Goal: Use online tool/utility

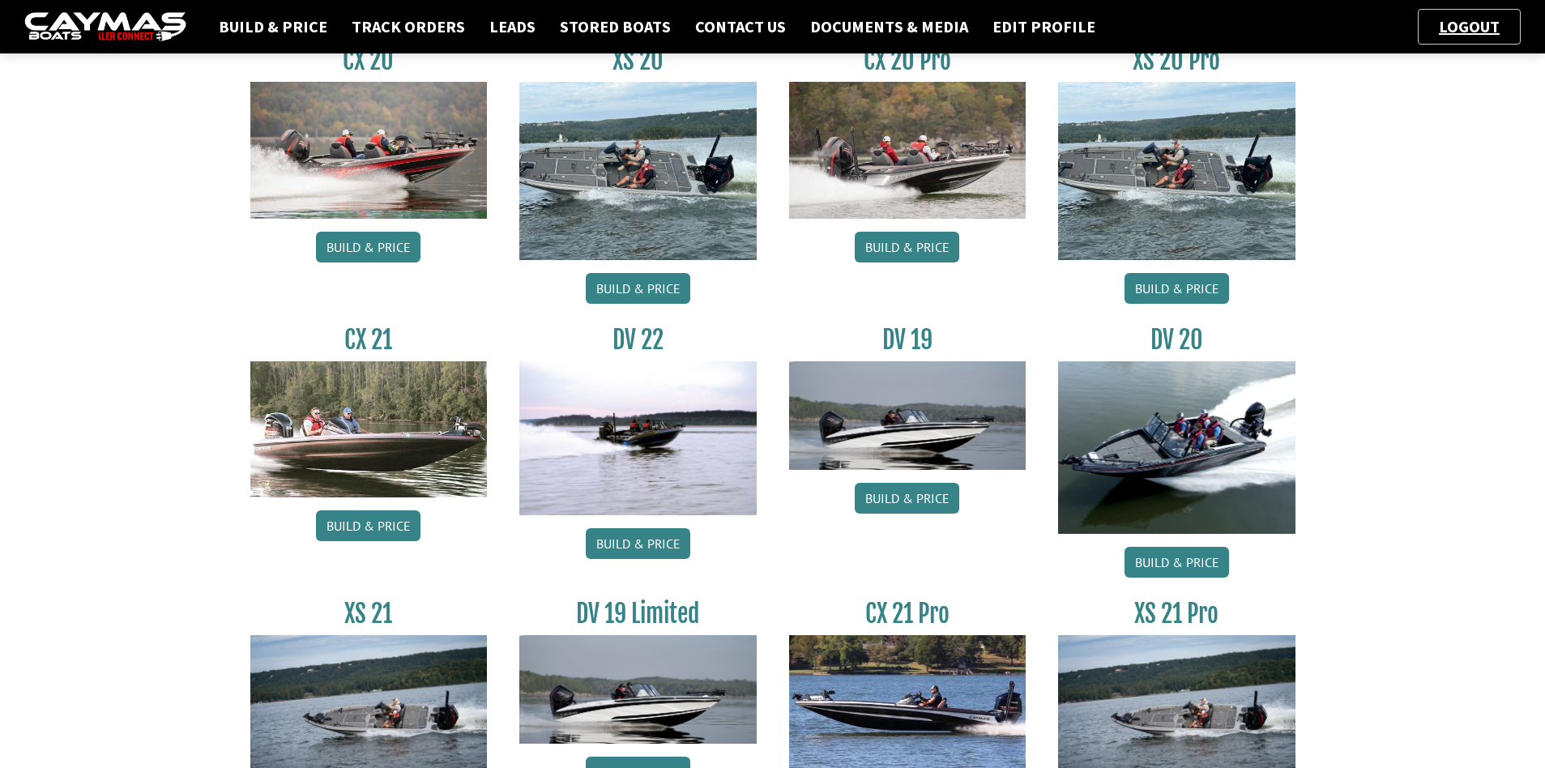
scroll to position [1134, 0]
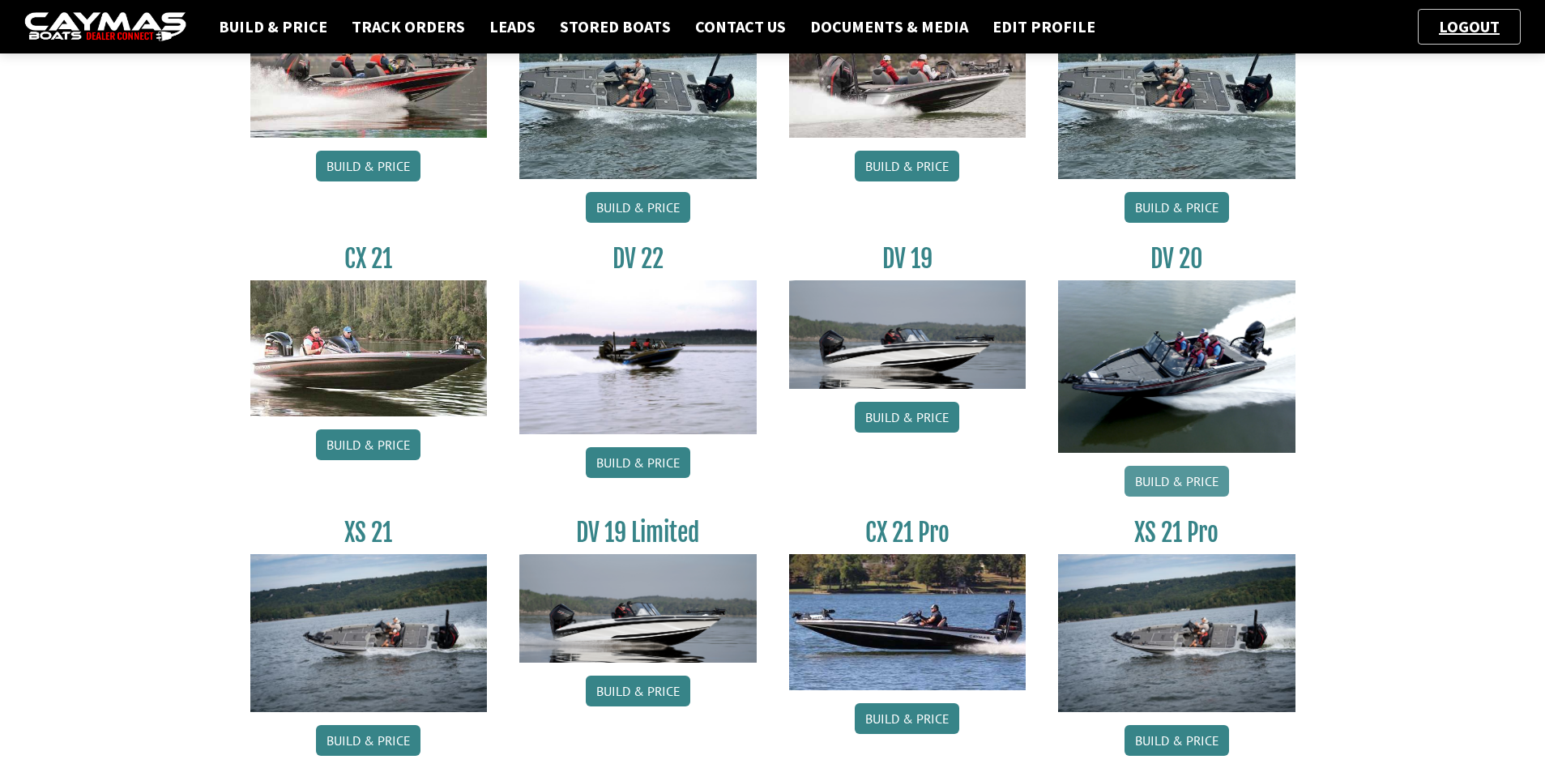
click at [1176, 475] on link "Build & Price" at bounding box center [1177, 481] width 105 height 31
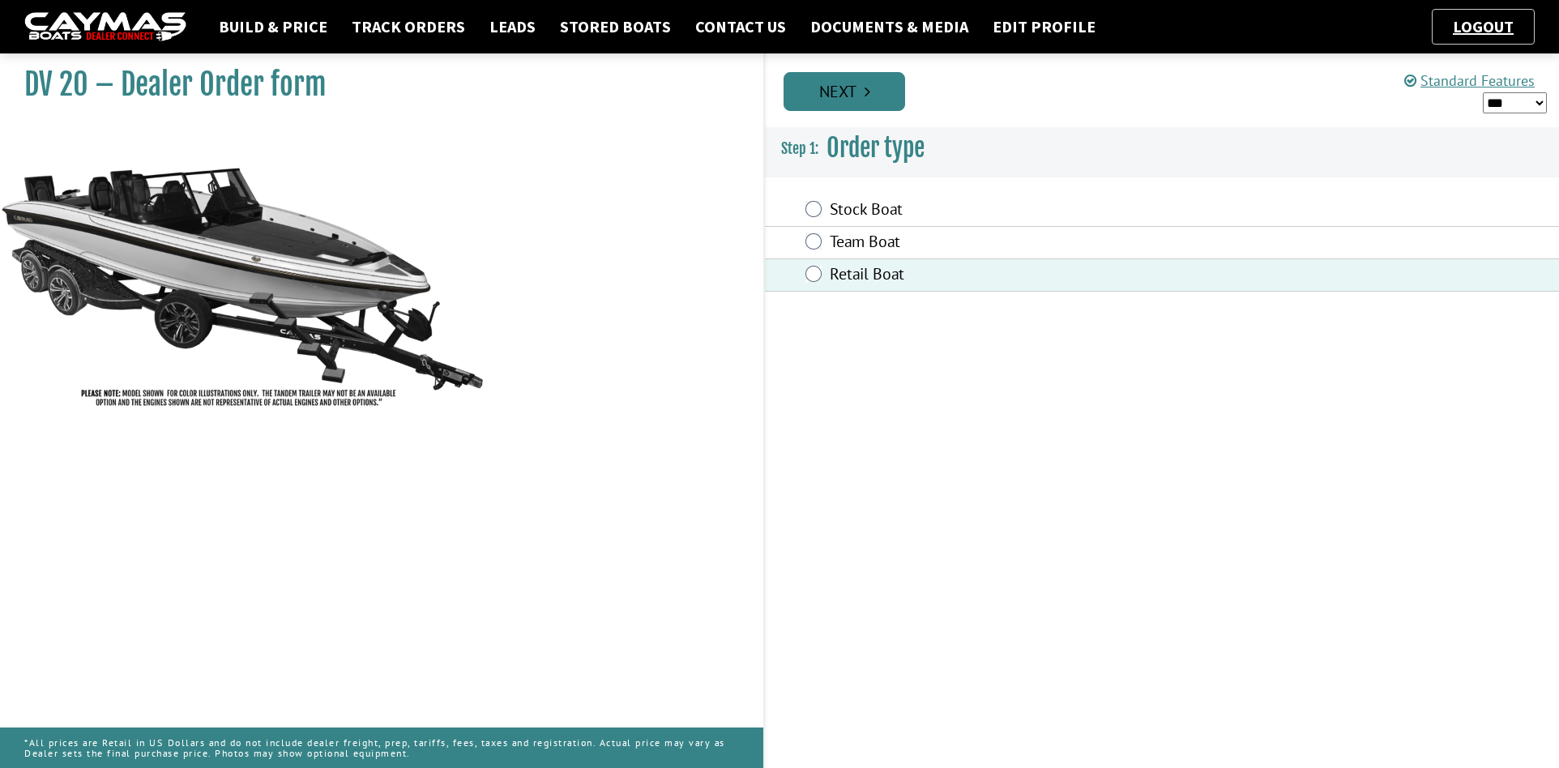
click at [877, 93] on link "Next" at bounding box center [845, 91] width 122 height 39
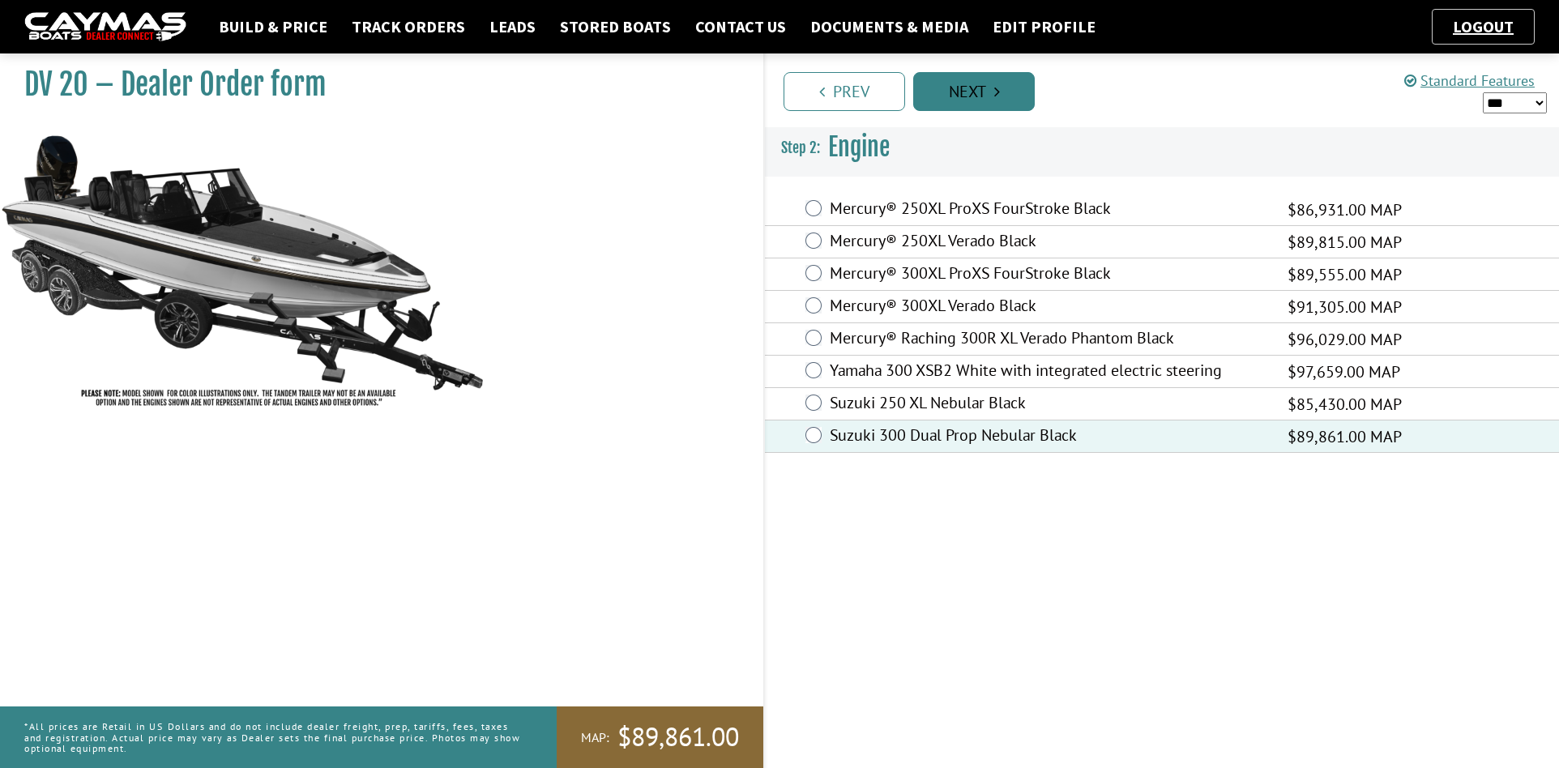
click at [986, 85] on link "Next" at bounding box center [974, 91] width 122 height 39
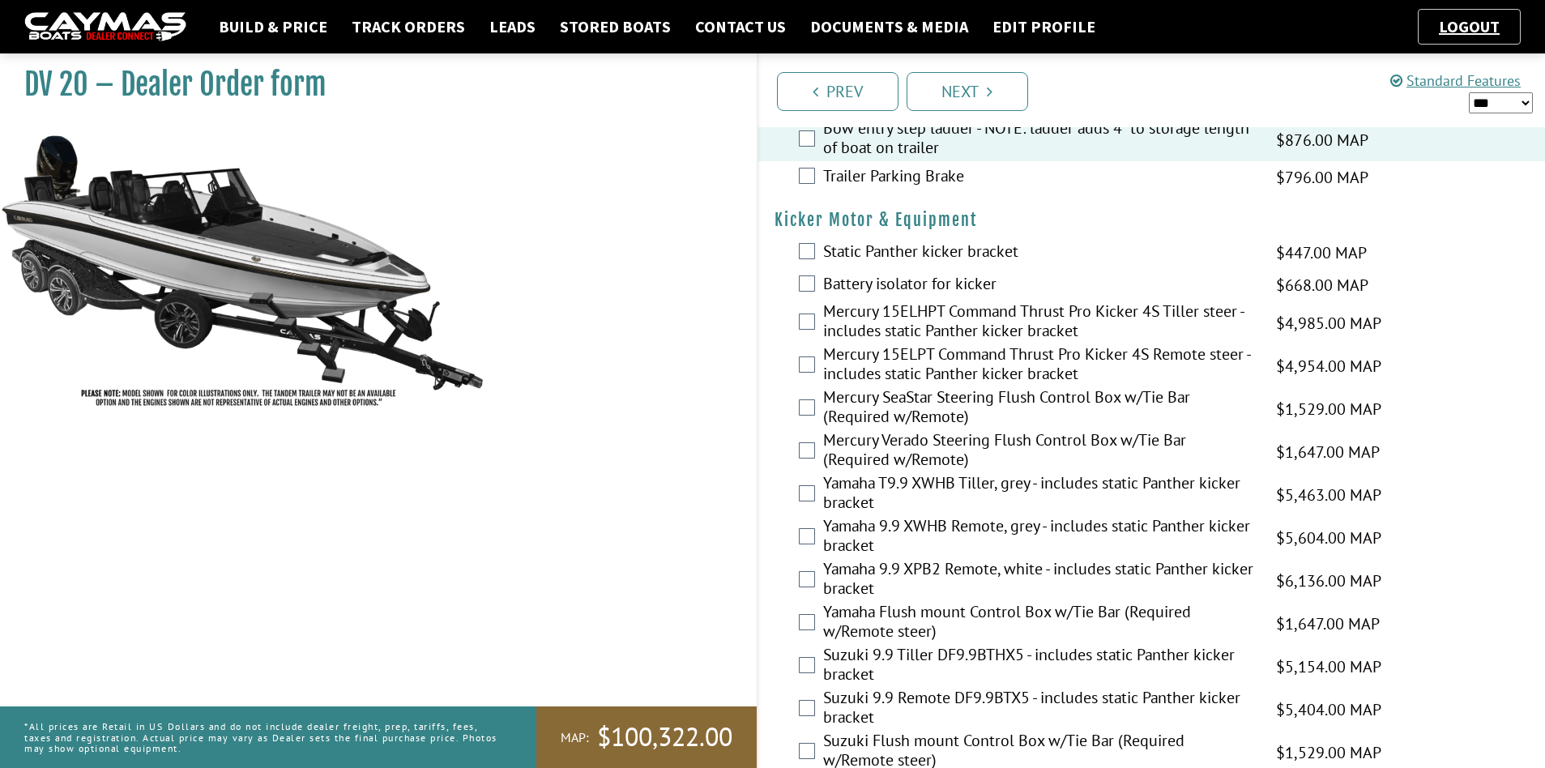
scroll to position [4019, 0]
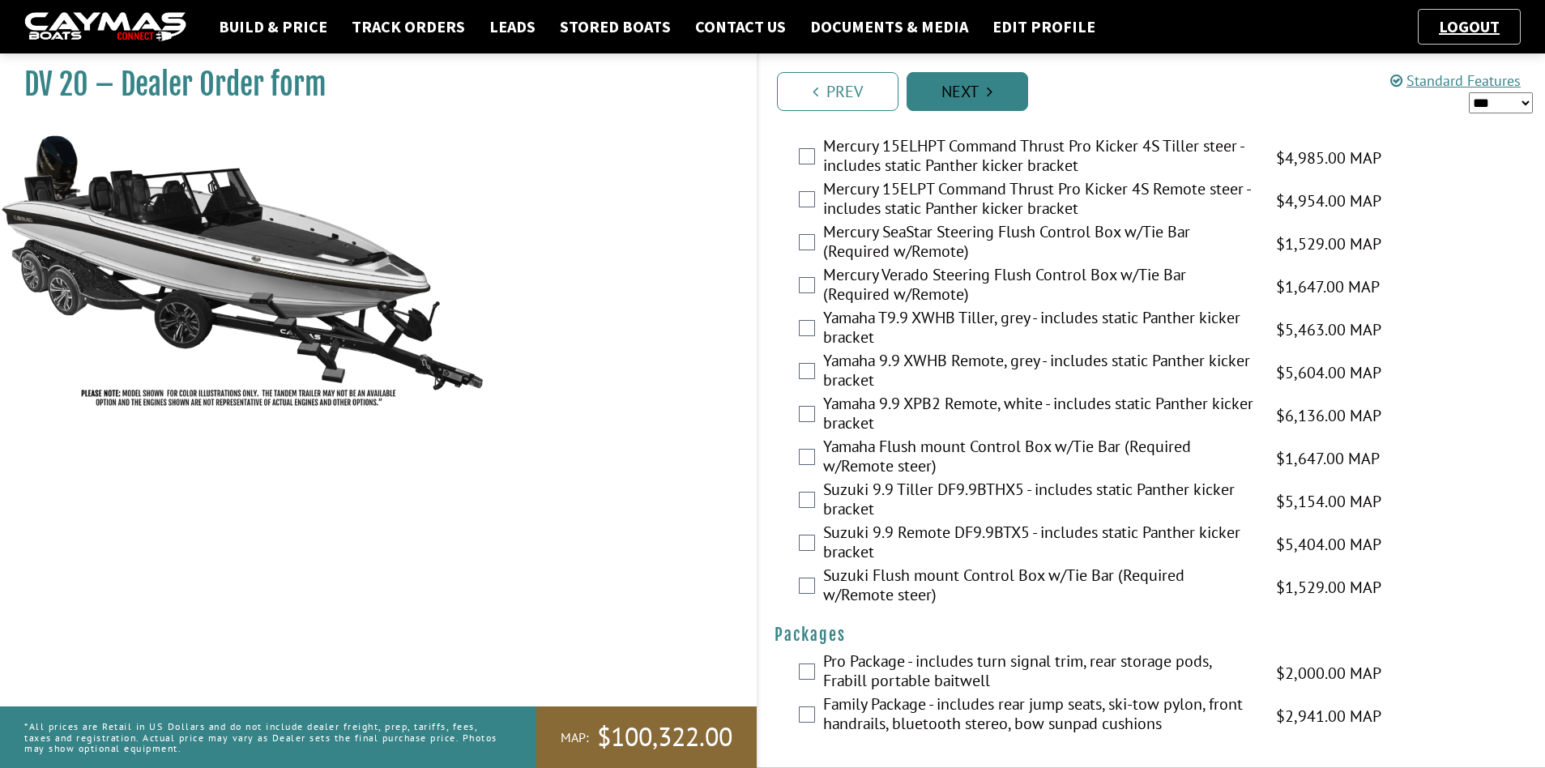
click at [990, 99] on icon "Pagination" at bounding box center [990, 91] width 6 height 16
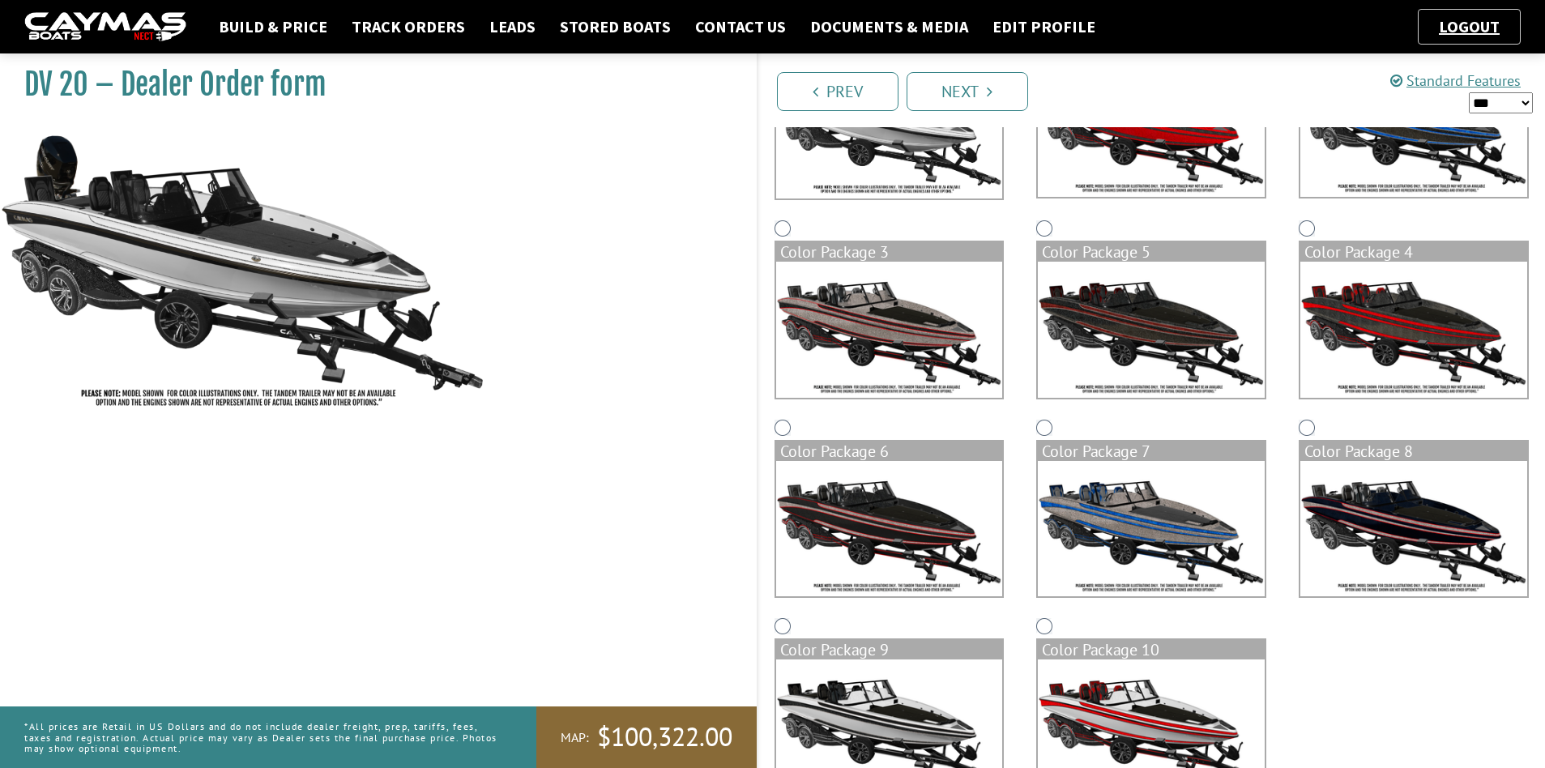
scroll to position [67, 0]
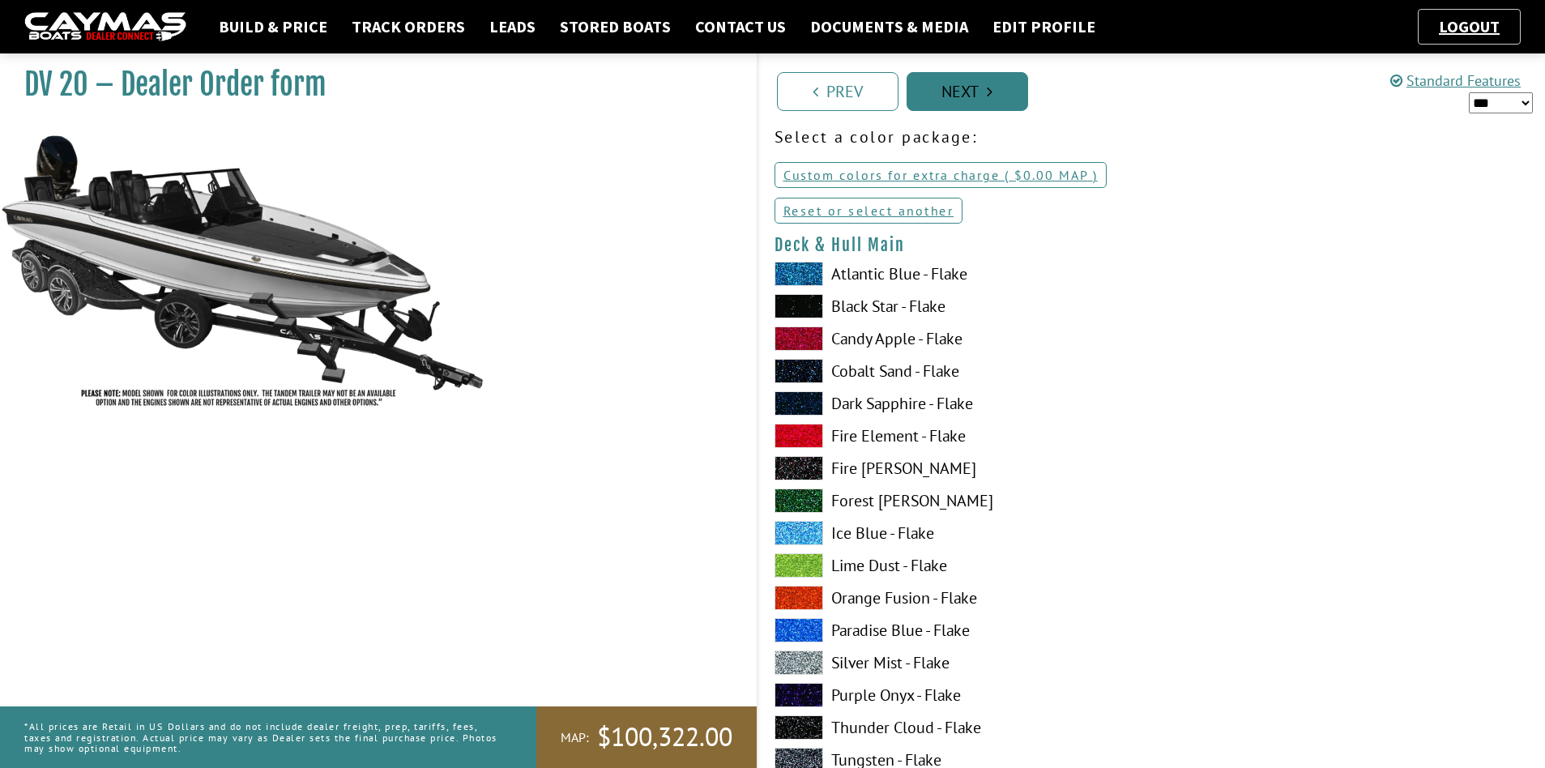
click at [954, 84] on link "Next" at bounding box center [968, 91] width 122 height 39
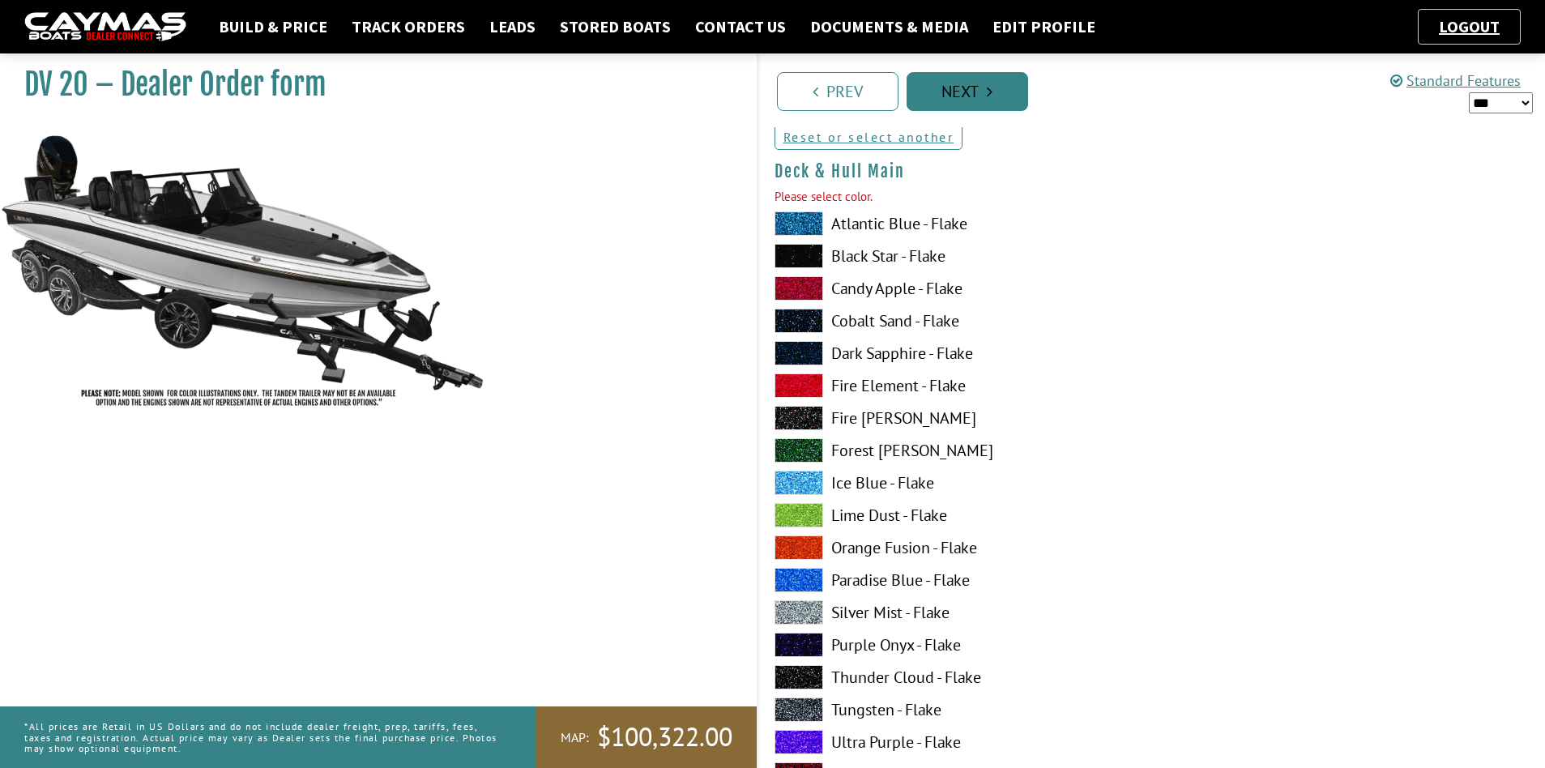
scroll to position [167, 0]
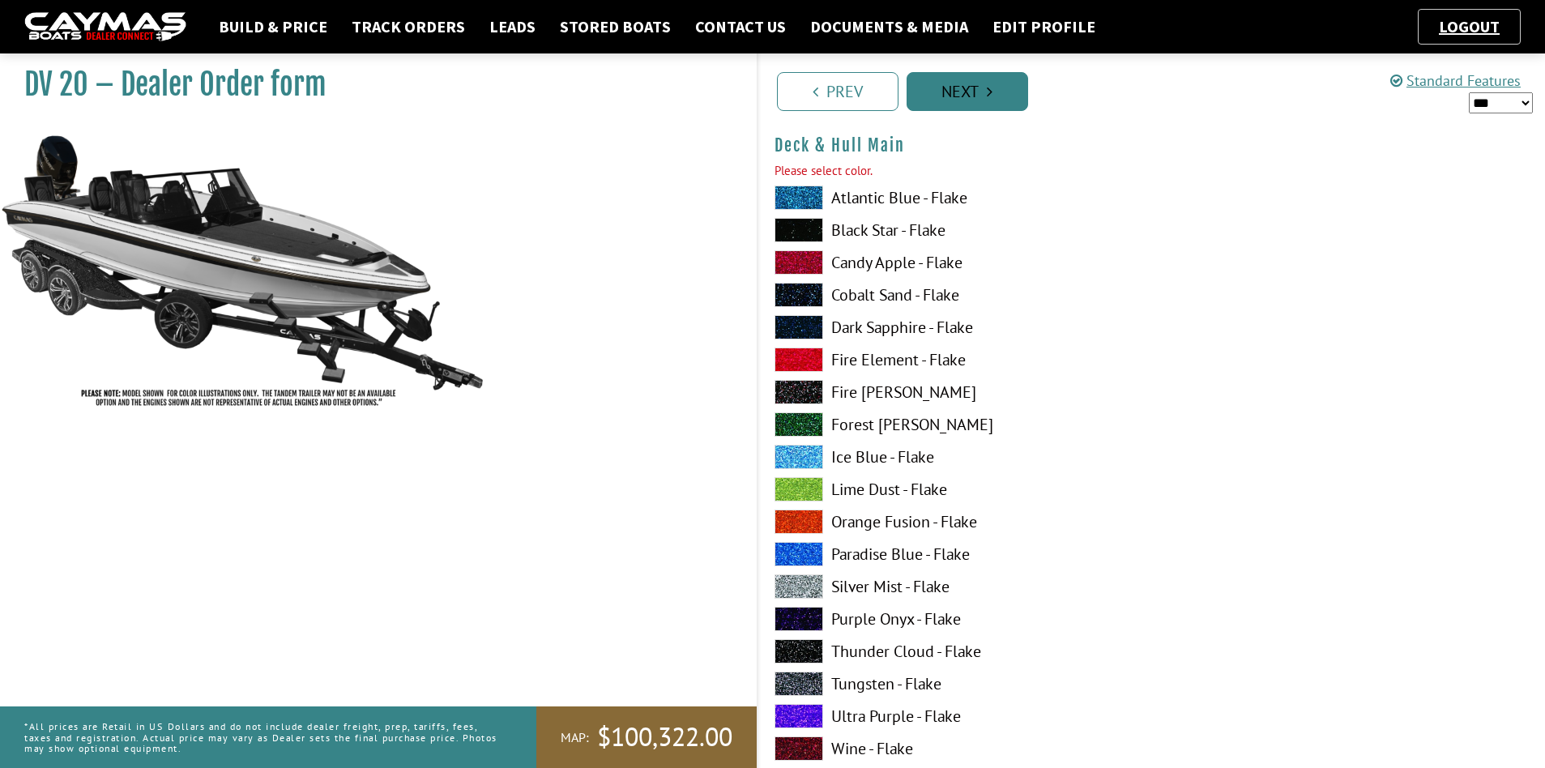
click at [963, 88] on link "Next" at bounding box center [968, 91] width 122 height 39
click at [827, 93] on link "Prev" at bounding box center [838, 91] width 122 height 39
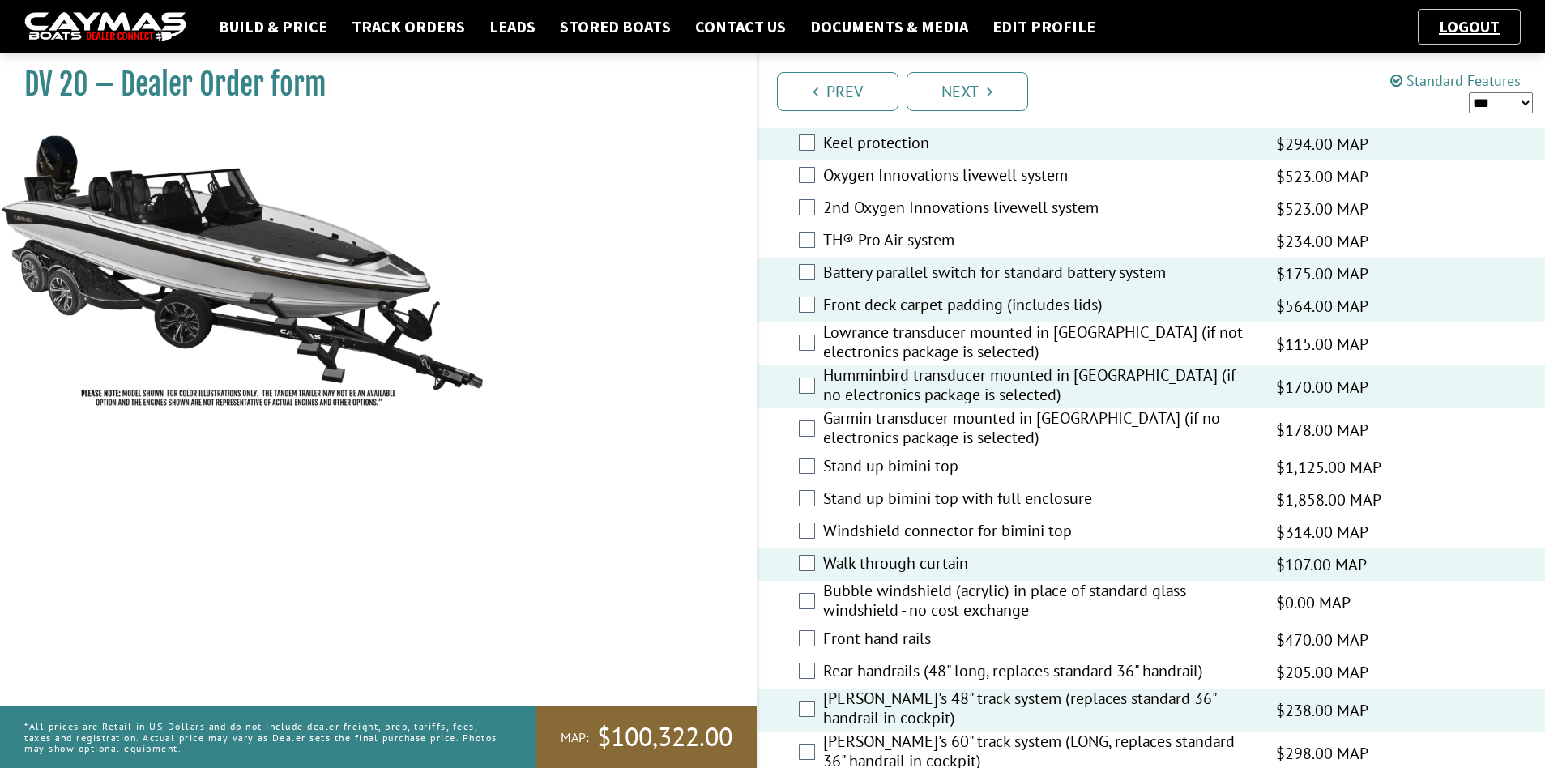
scroll to position [2431, 0]
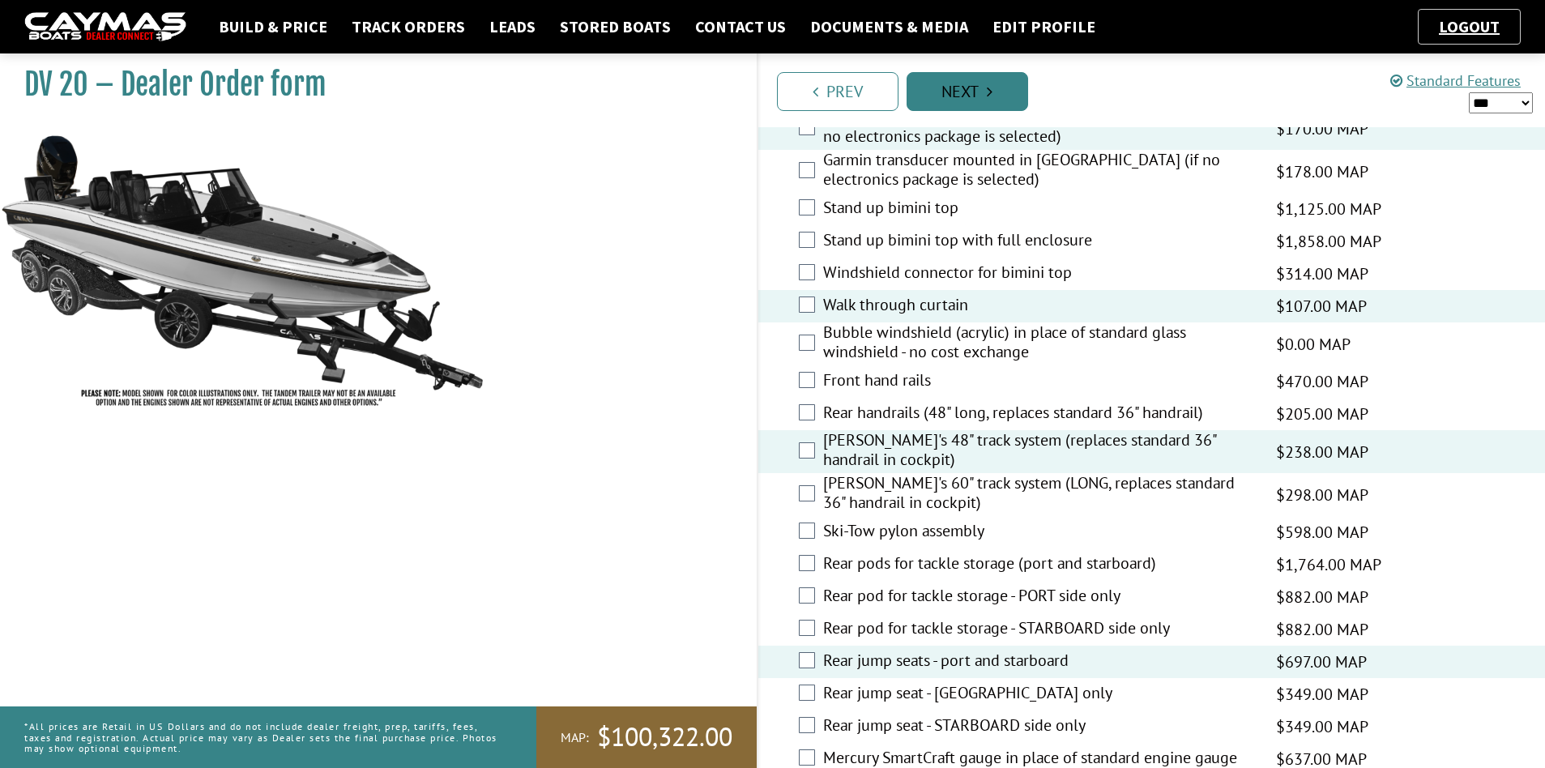
click at [984, 85] on link "Next" at bounding box center [968, 91] width 122 height 39
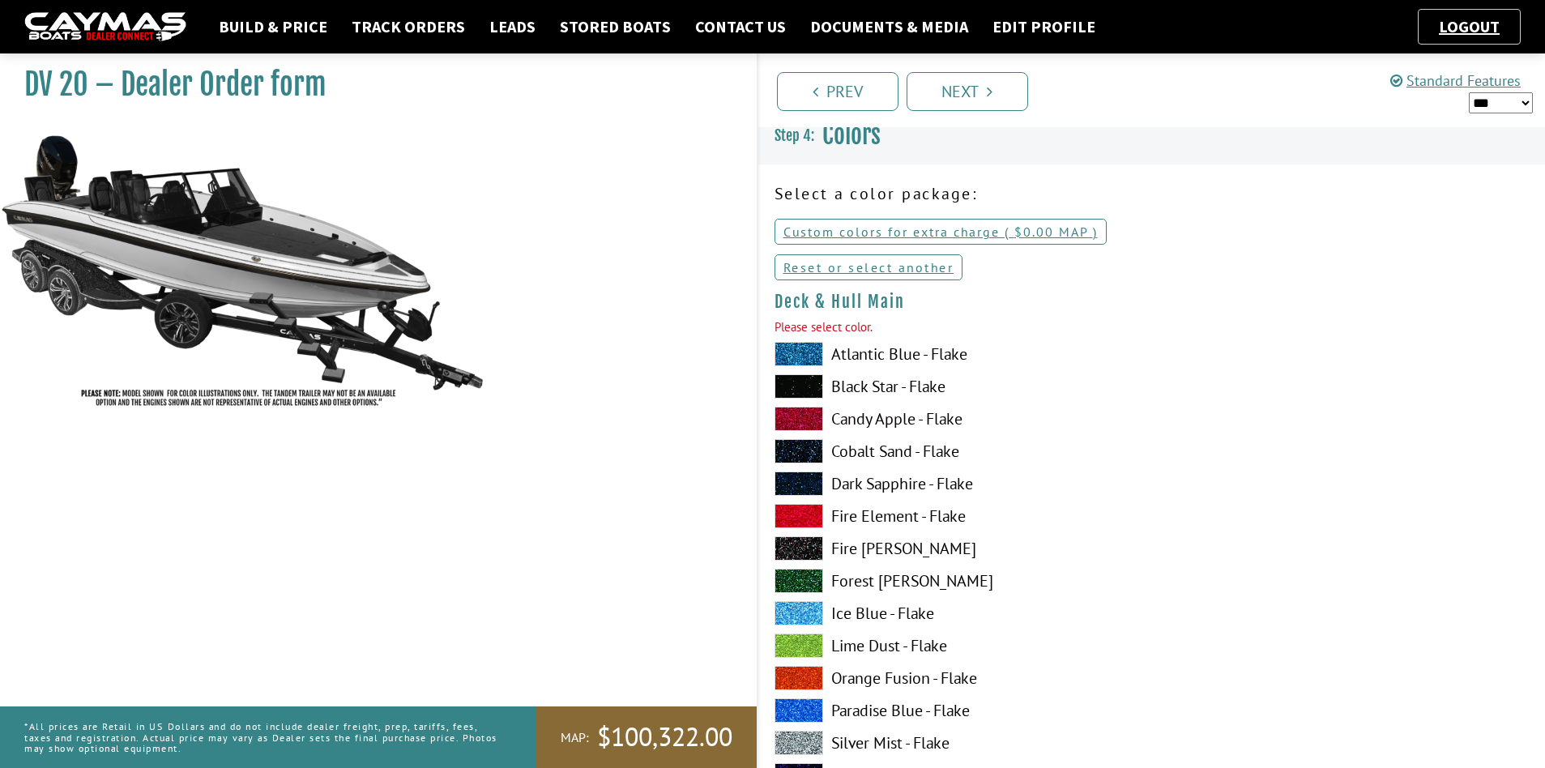
scroll to position [0, 0]
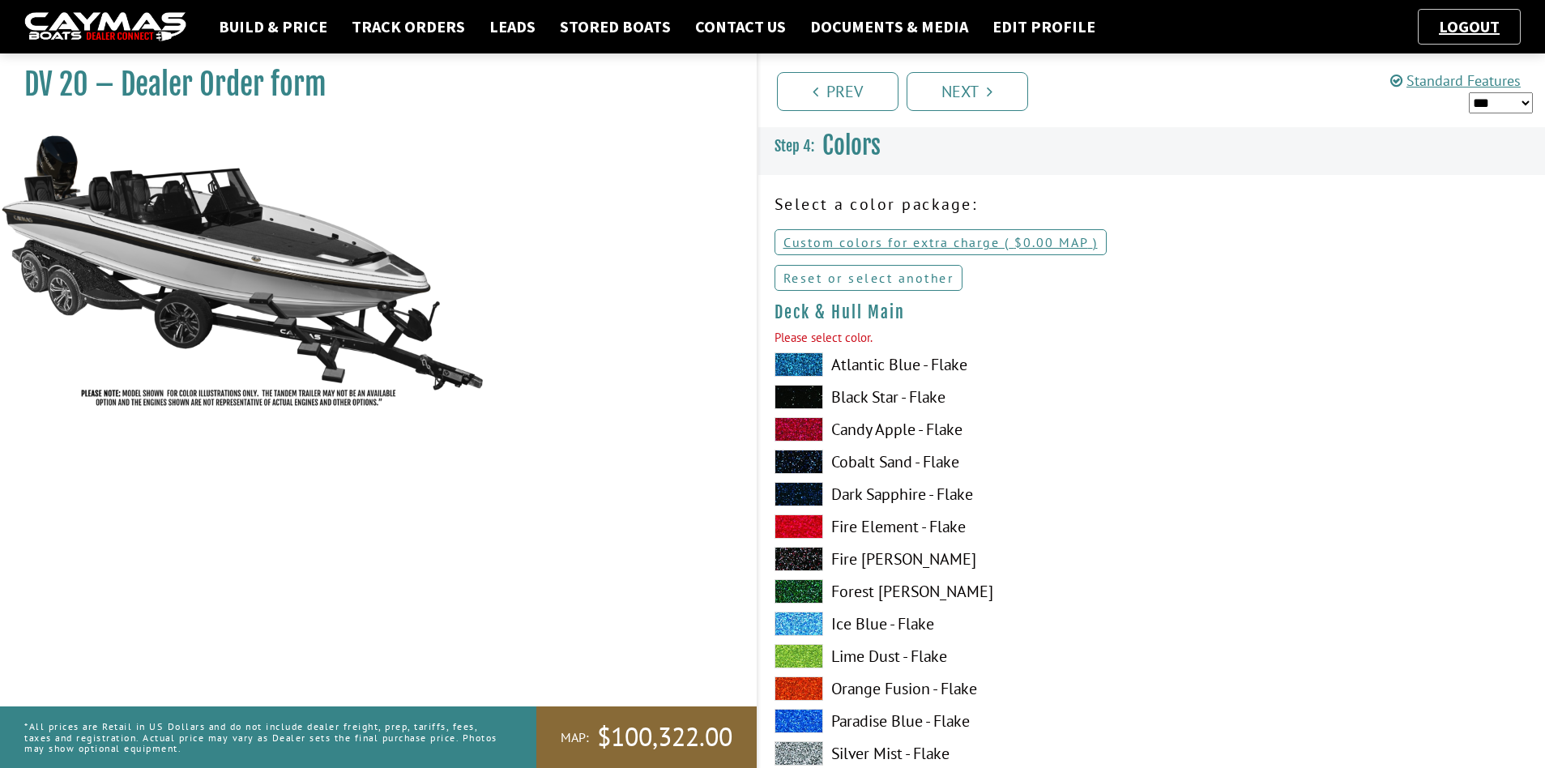
click at [869, 279] on link "Reset or select another" at bounding box center [869, 278] width 189 height 26
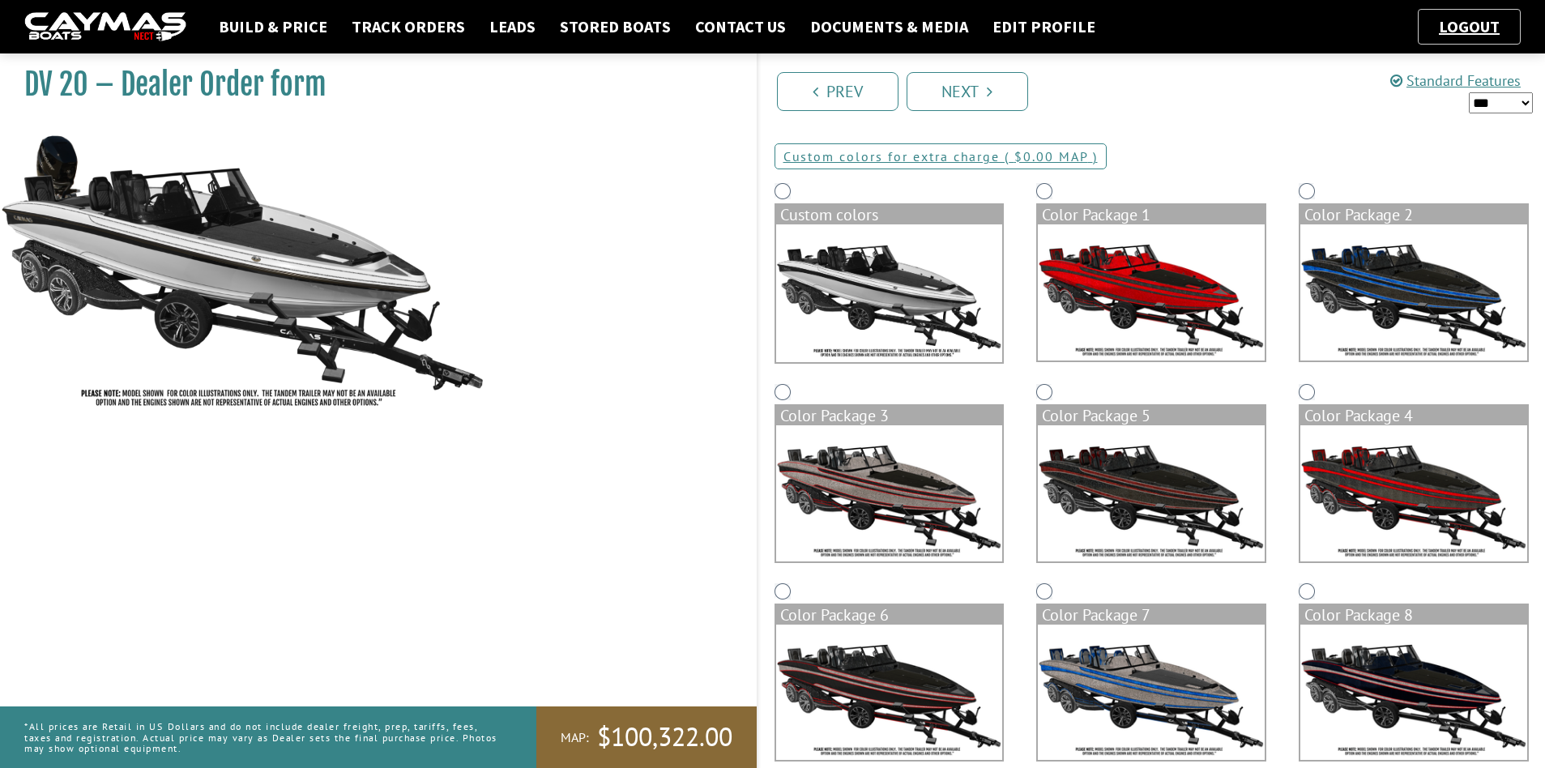
scroll to position [310, 0]
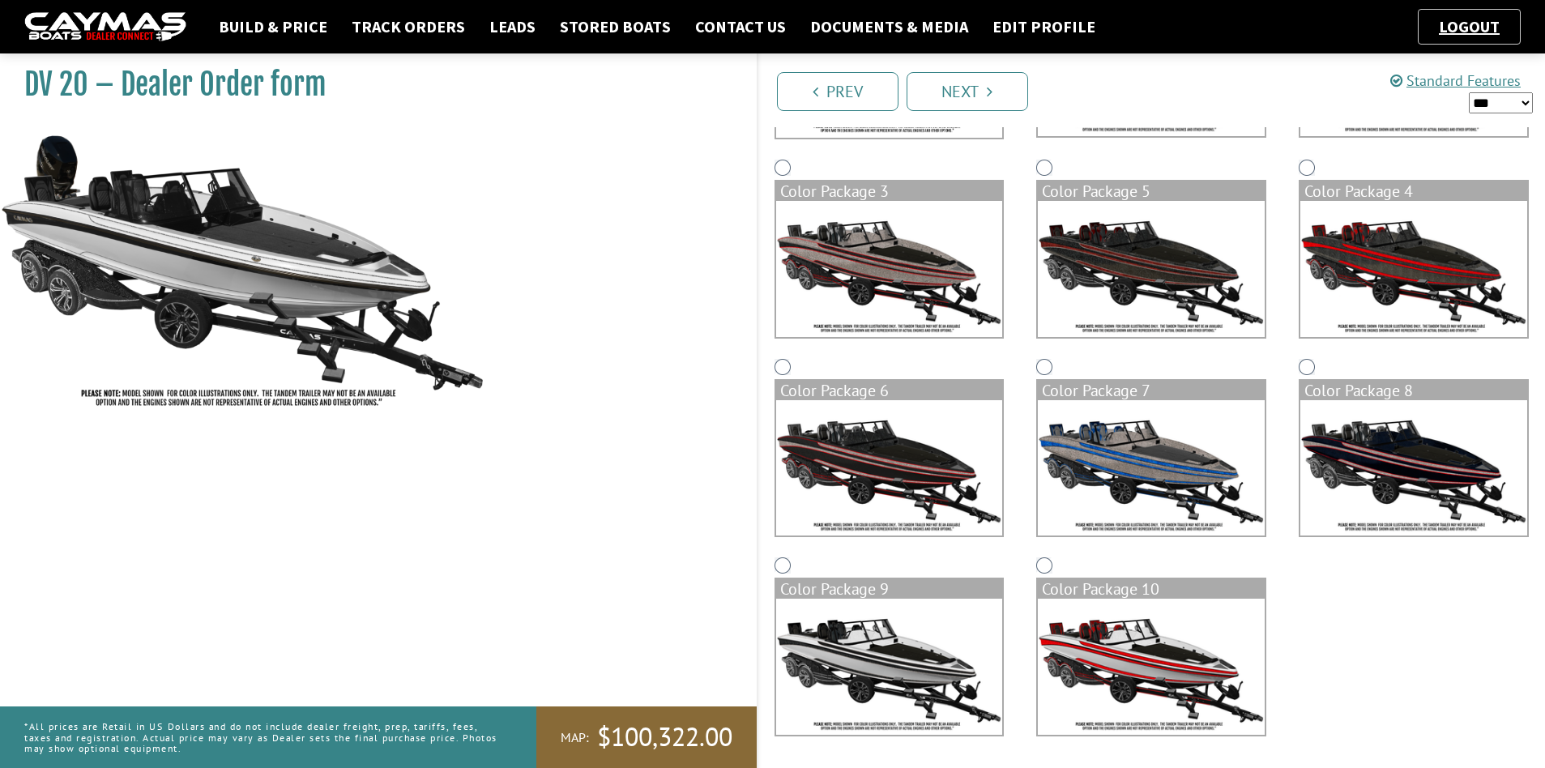
click at [1129, 412] on img at bounding box center [1151, 468] width 227 height 136
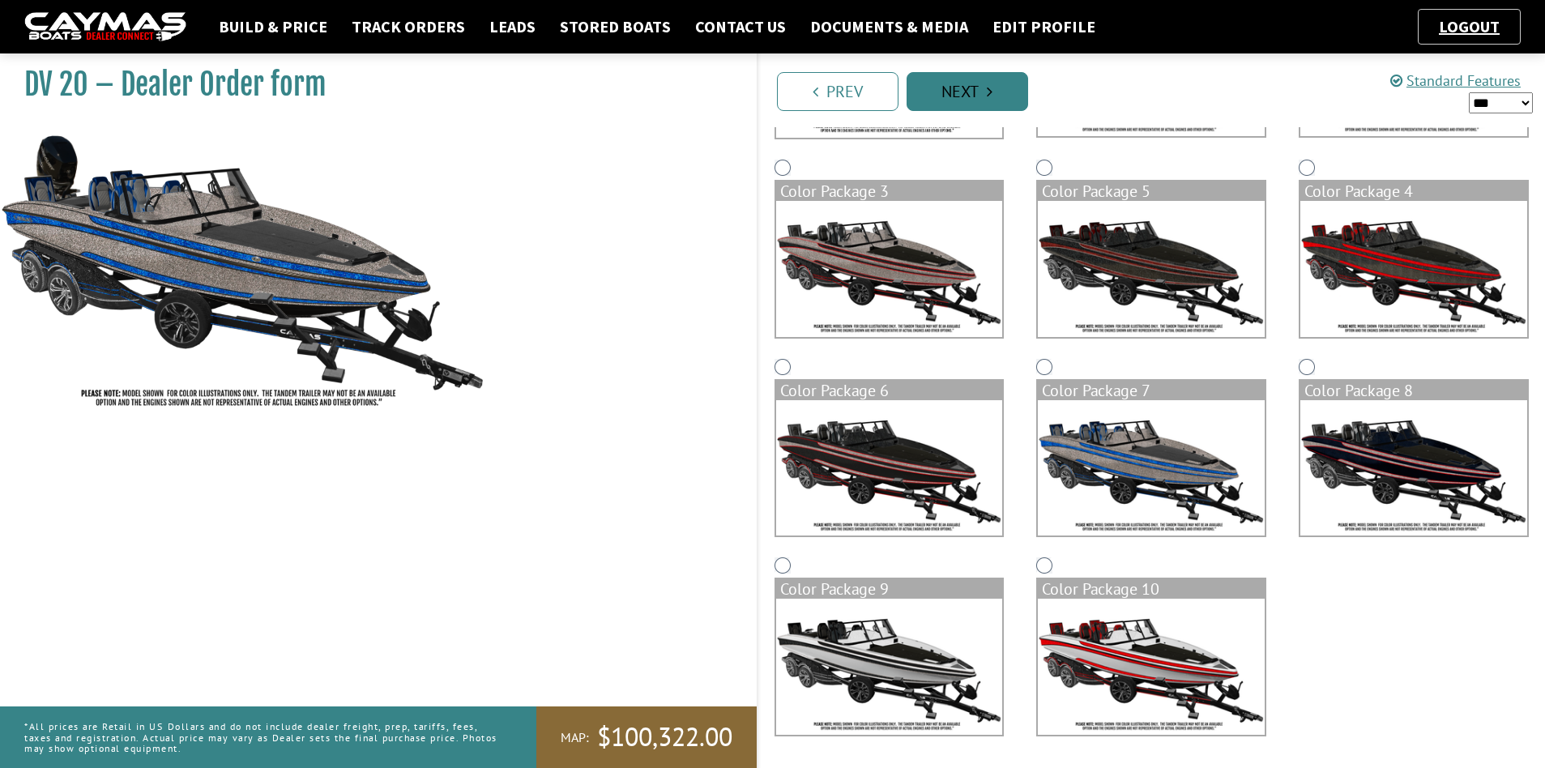
click at [991, 96] on icon "Pagination" at bounding box center [990, 91] width 6 height 16
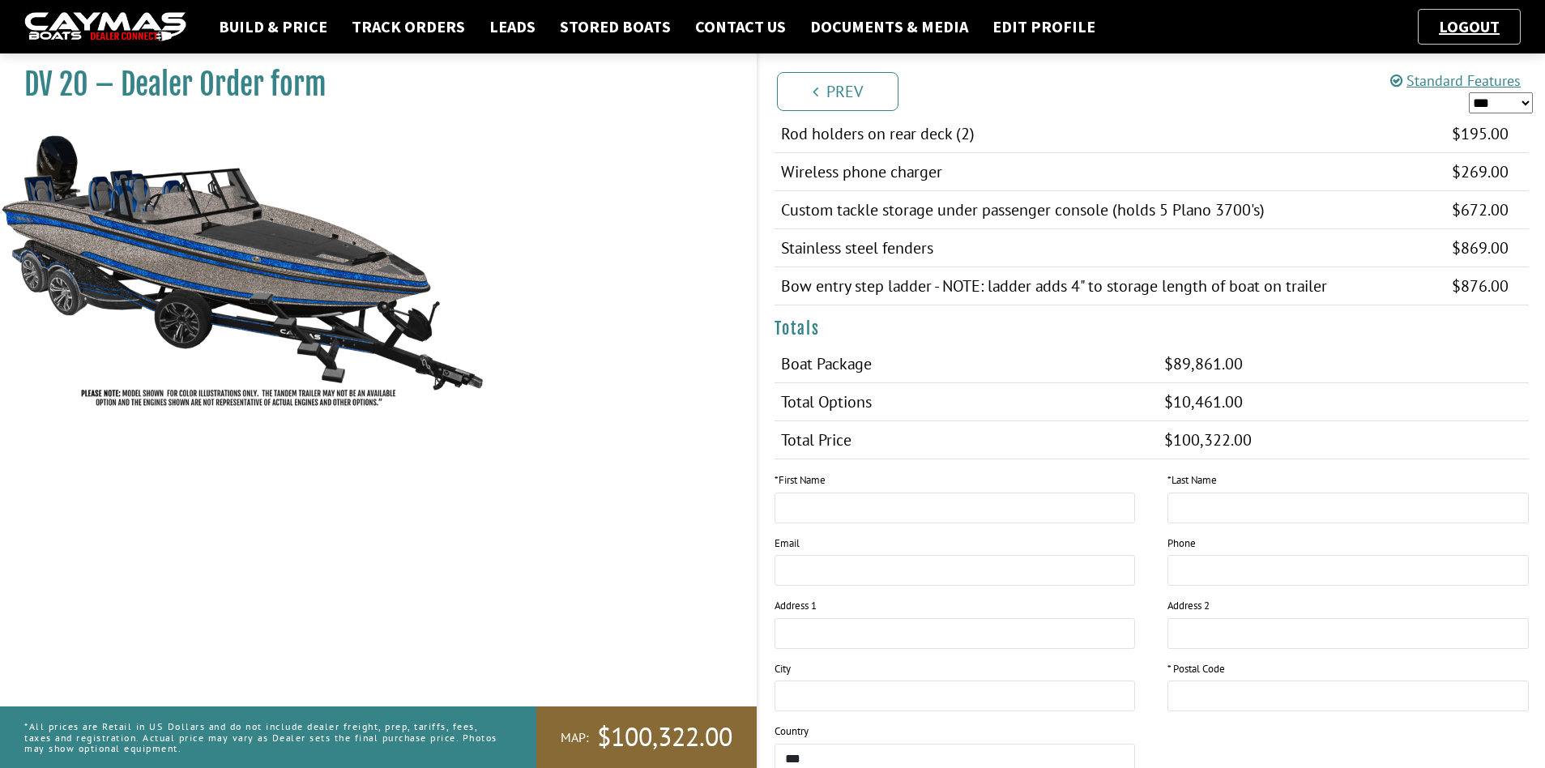
scroll to position [1377, 0]
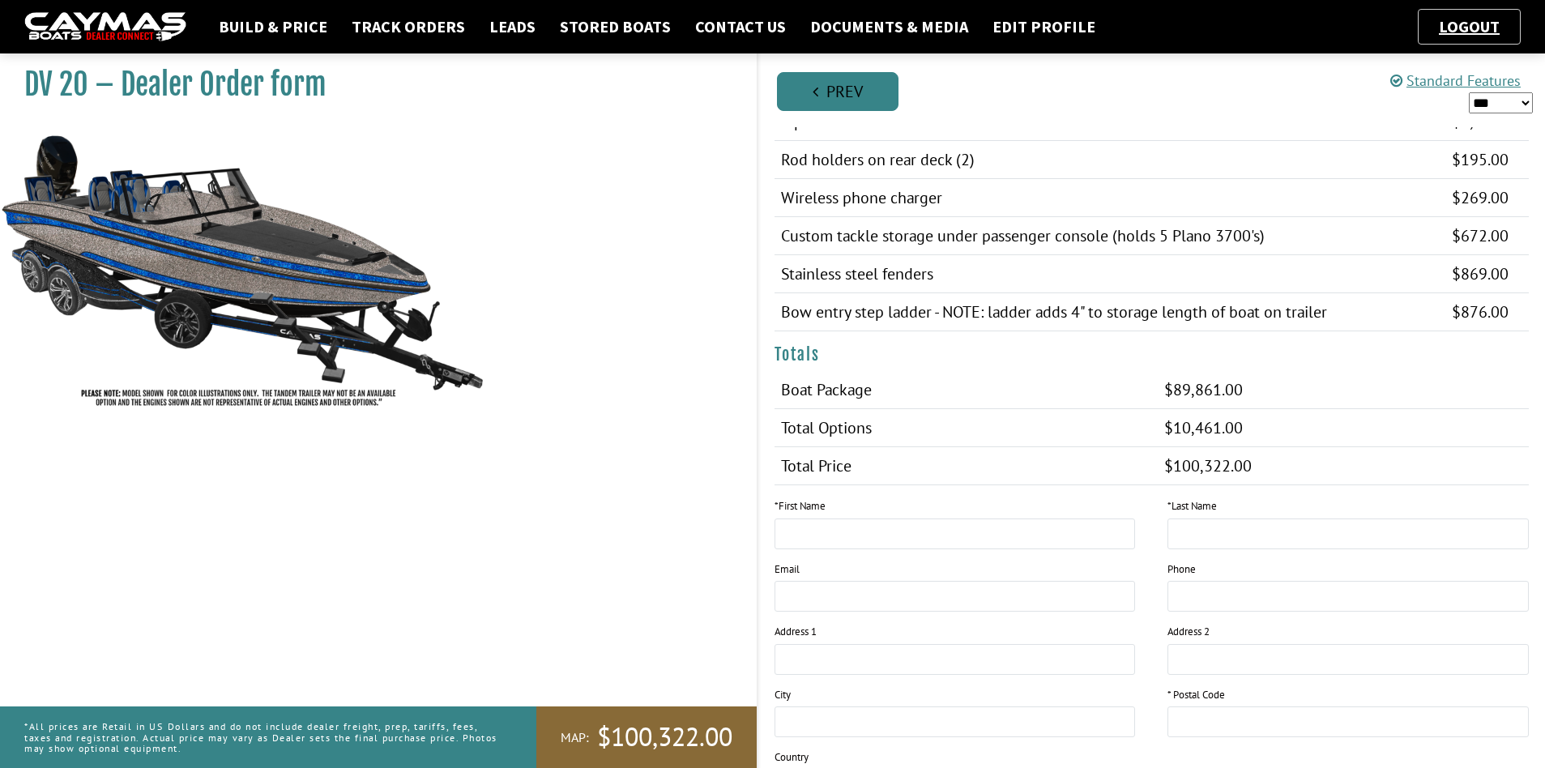
click at [824, 93] on link "Prev" at bounding box center [838, 91] width 122 height 39
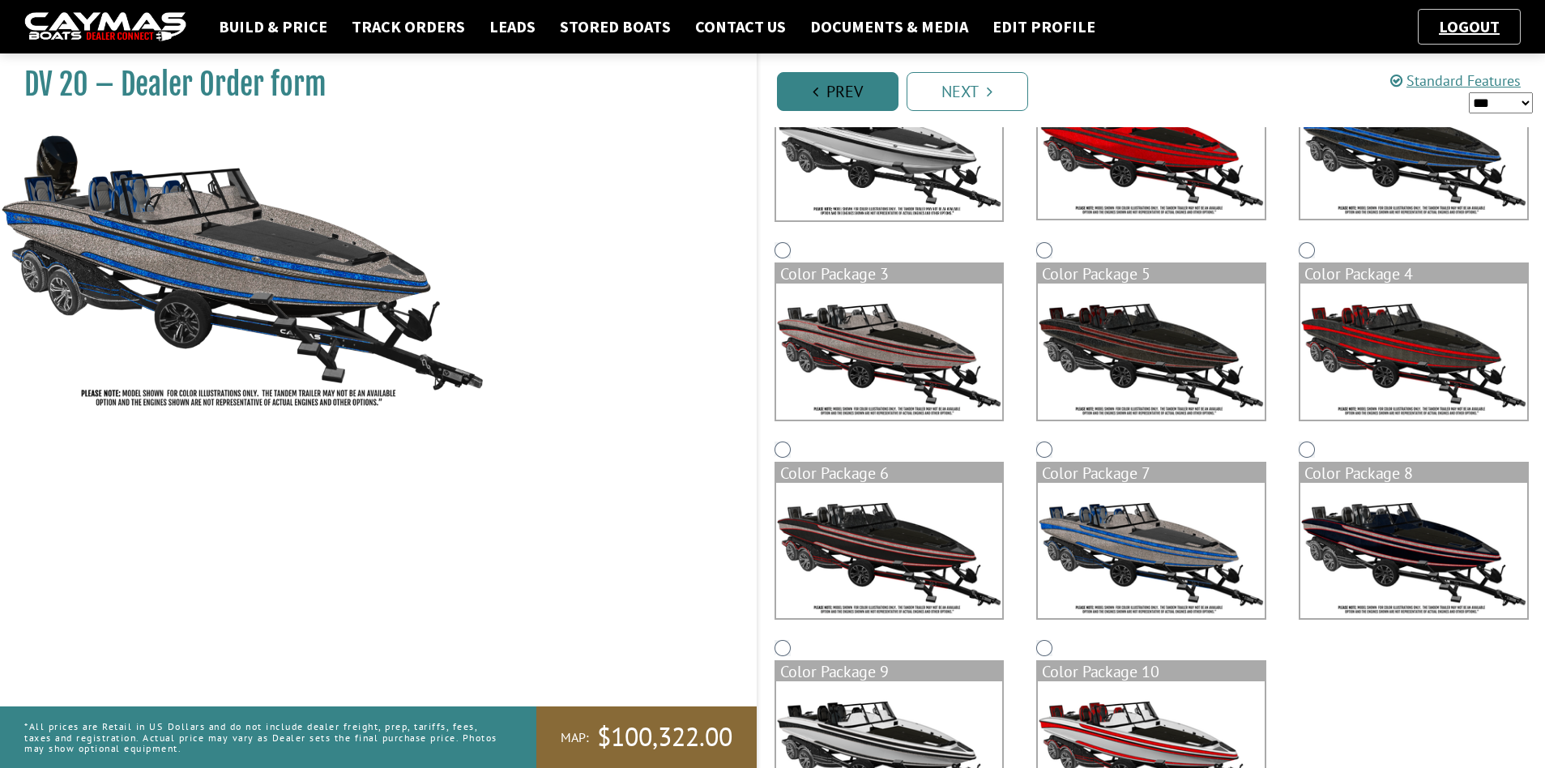
click at [823, 93] on link "Prev" at bounding box center [838, 91] width 122 height 39
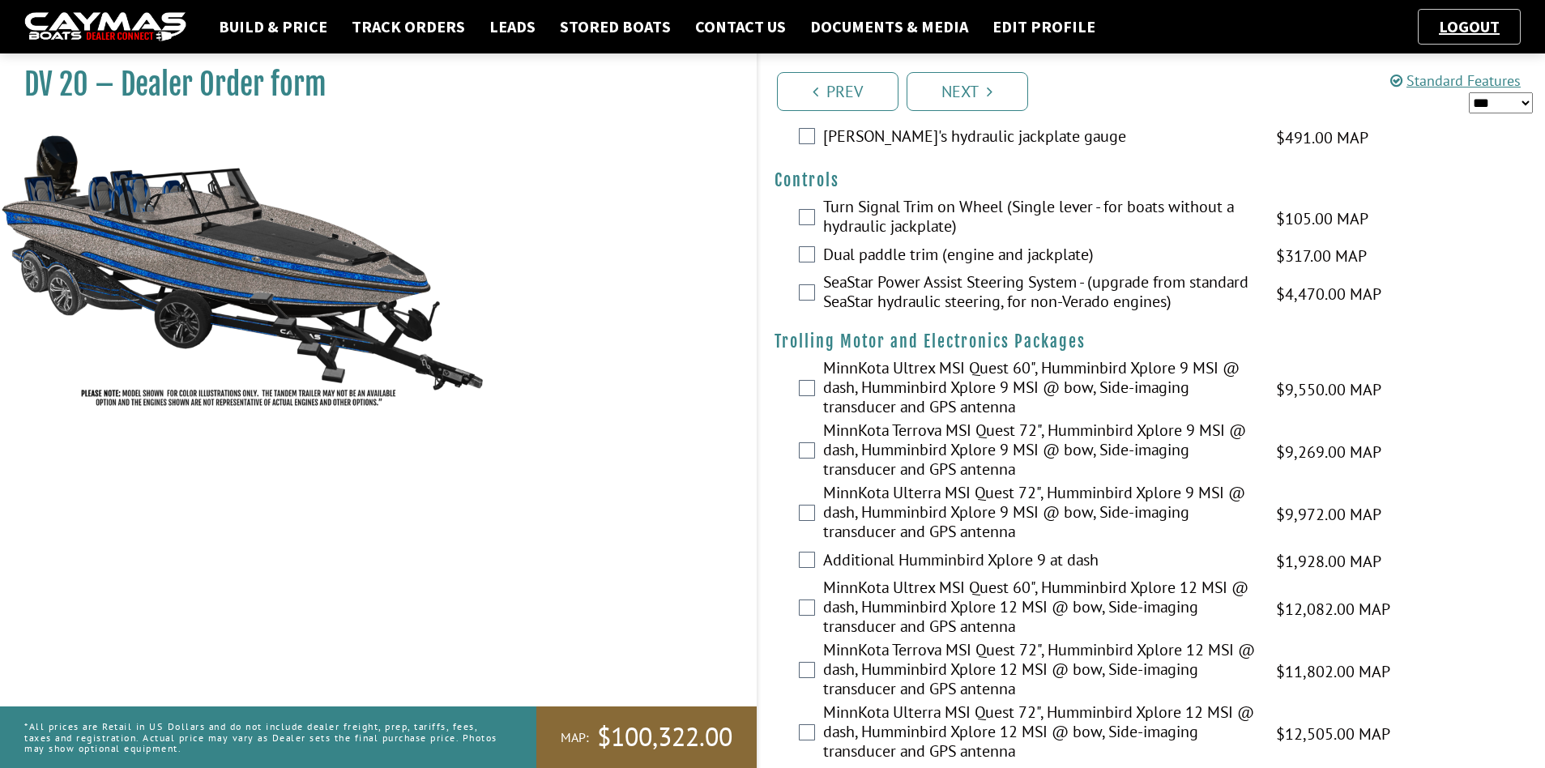
scroll to position [162, 0]
